Goal: Task Accomplishment & Management: Use online tool/utility

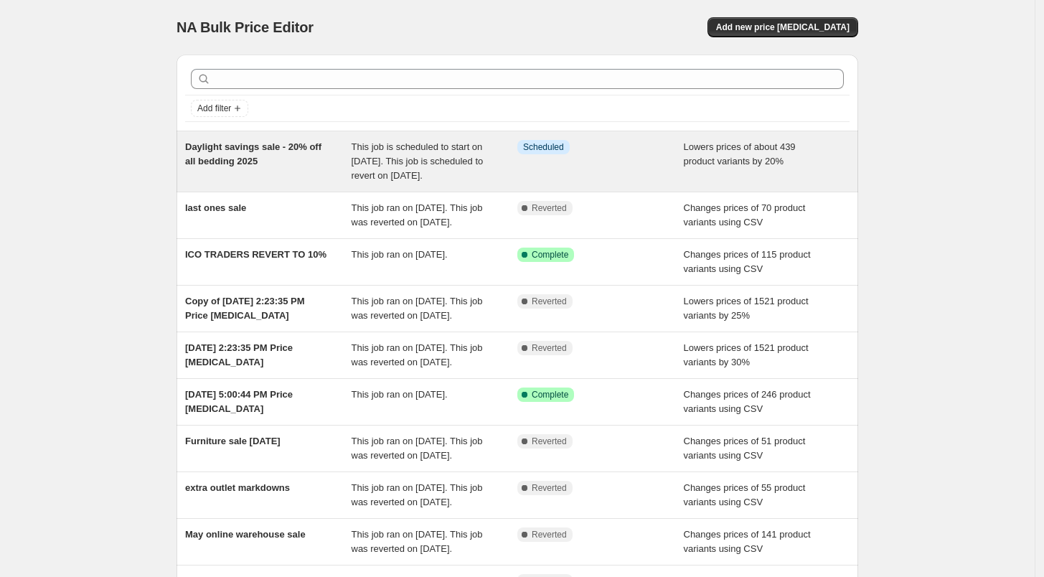
click at [557, 167] on div "Info Scheduled" at bounding box center [601, 161] width 167 height 43
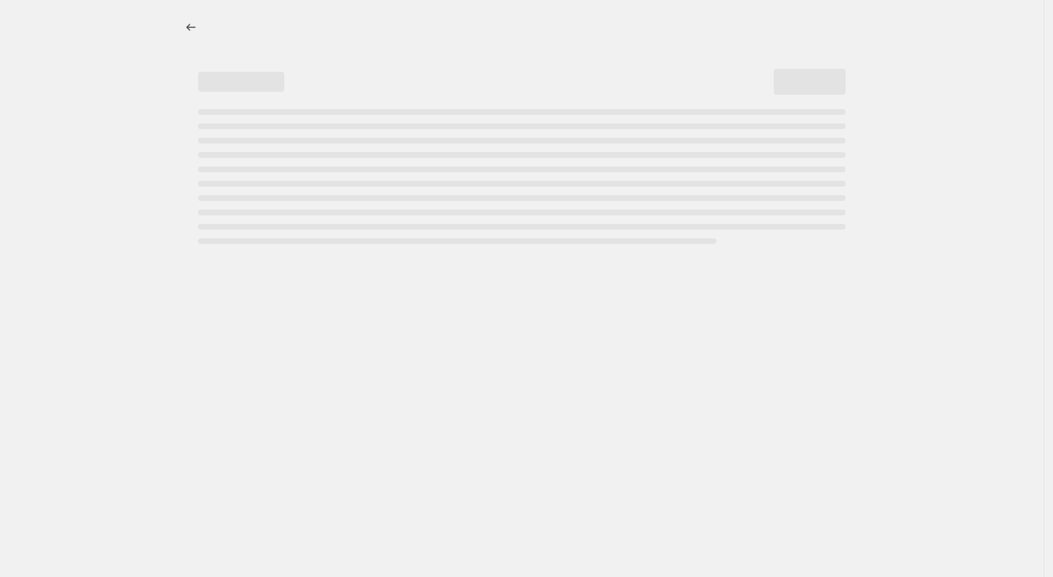
select select "percentage"
select select "no_change"
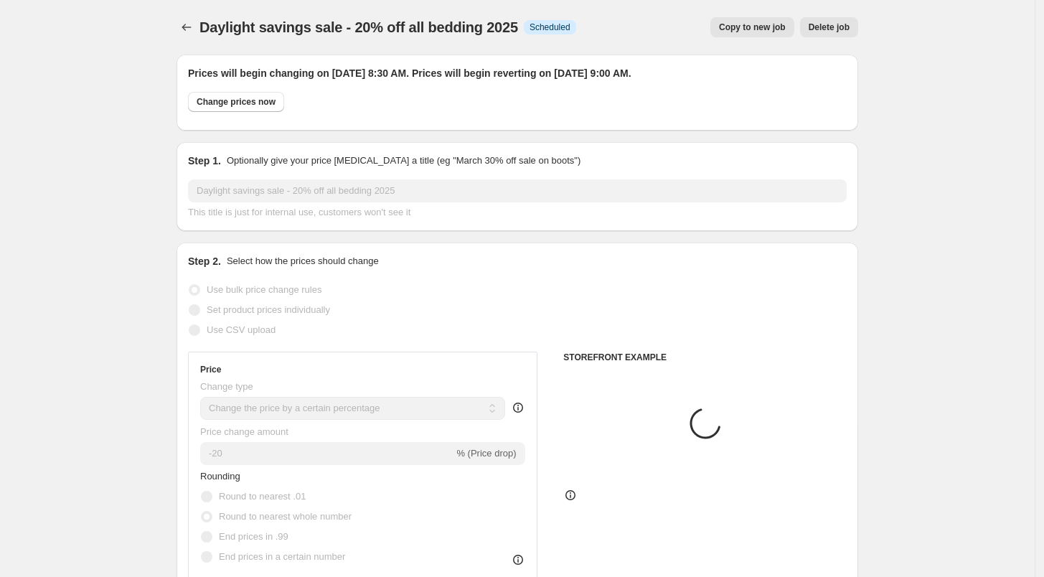
select select "collection"
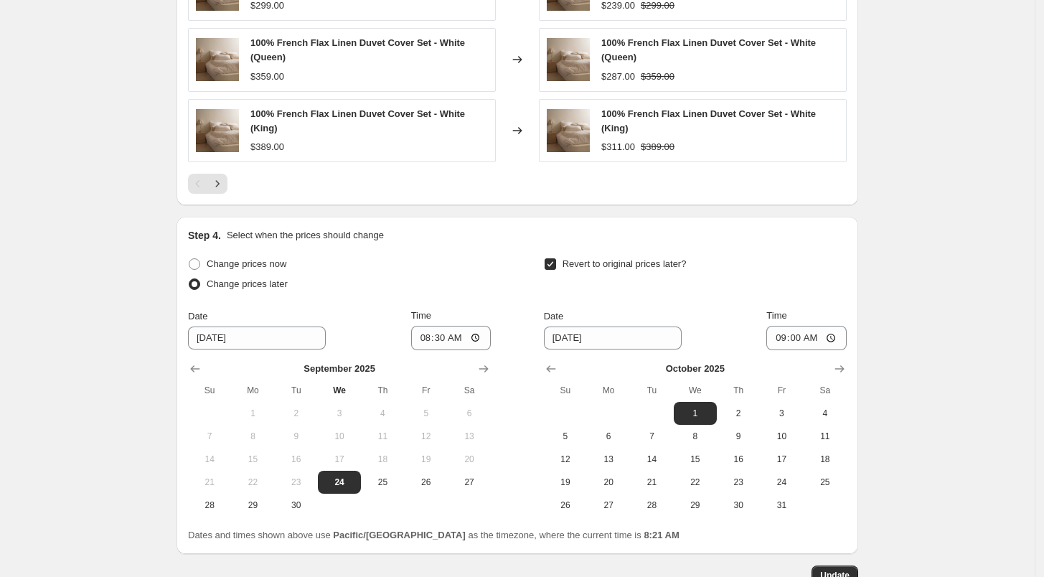
scroll to position [1455, 0]
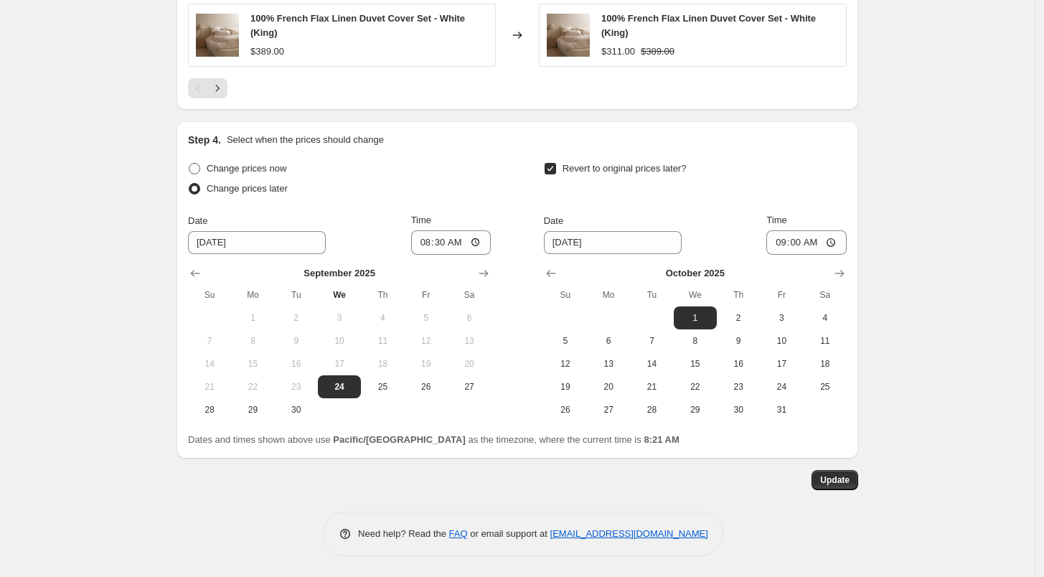
click at [238, 165] on span "Change prices now" at bounding box center [247, 168] width 80 height 11
click at [189, 164] on input "Change prices now" at bounding box center [189, 163] width 1 height 1
radio input "true"
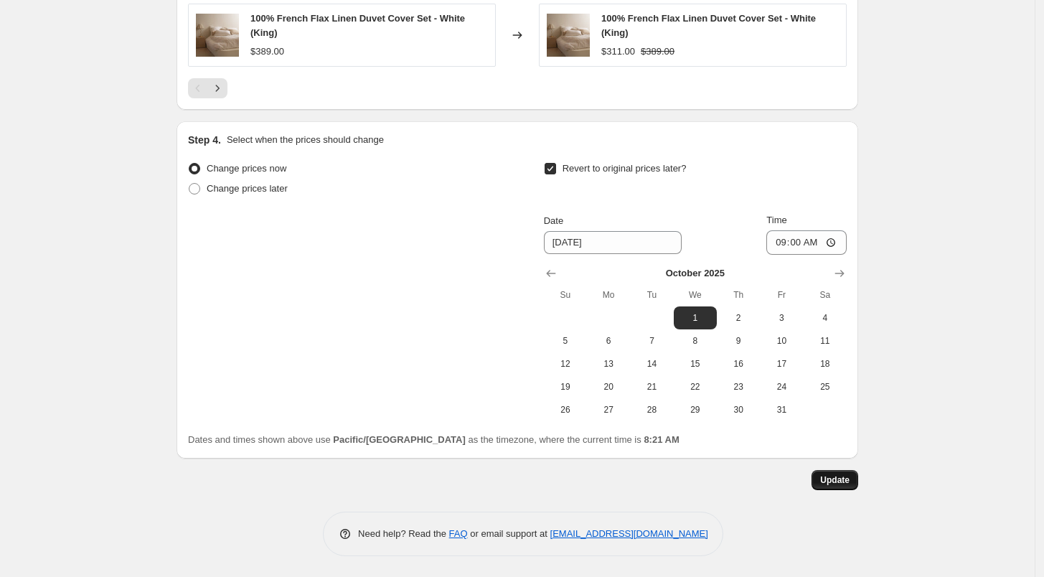
click at [845, 475] on span "Update" at bounding box center [834, 479] width 29 height 11
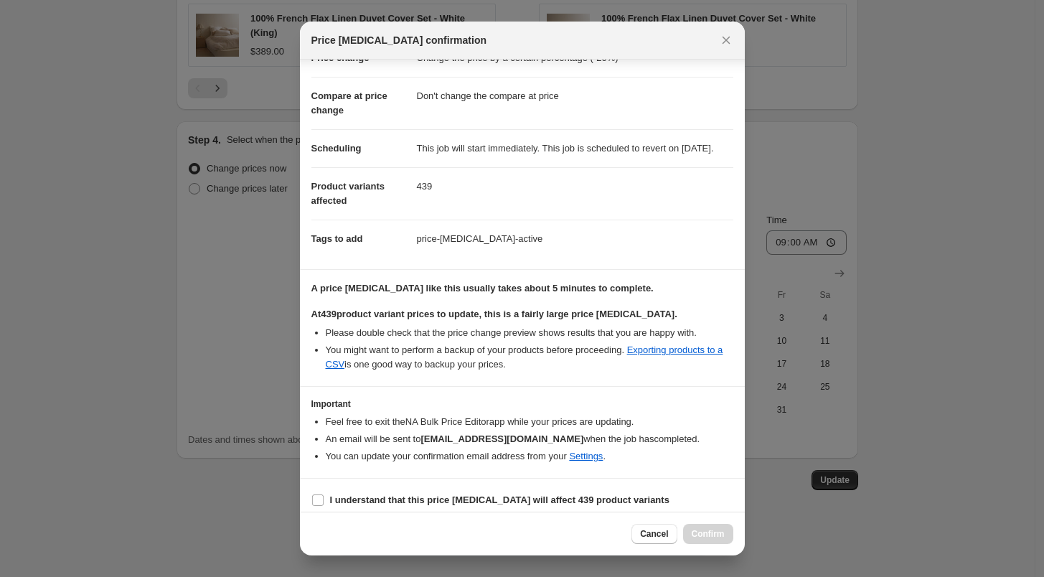
scroll to position [69, 0]
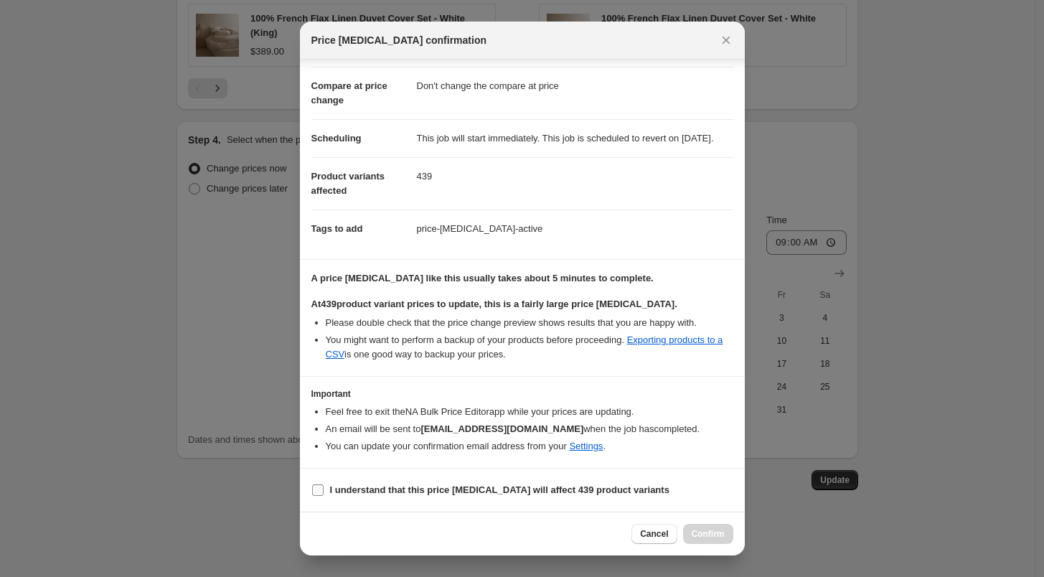
click at [423, 490] on b "I understand that this price change job will affect 439 product variants" at bounding box center [500, 490] width 340 height 11
click at [324, 490] on input "I understand that this price change job will affect 439 product variants" at bounding box center [317, 490] width 11 height 11
checkbox input "true"
click at [701, 537] on span "Confirm" at bounding box center [708, 533] width 33 height 11
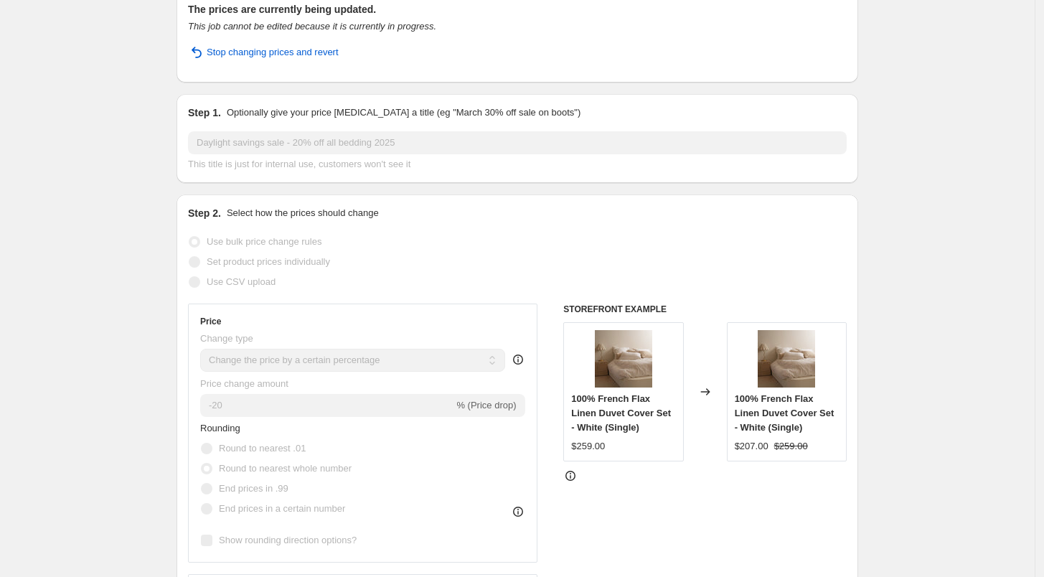
scroll to position [0, 0]
